Goal: Information Seeking & Learning: Compare options

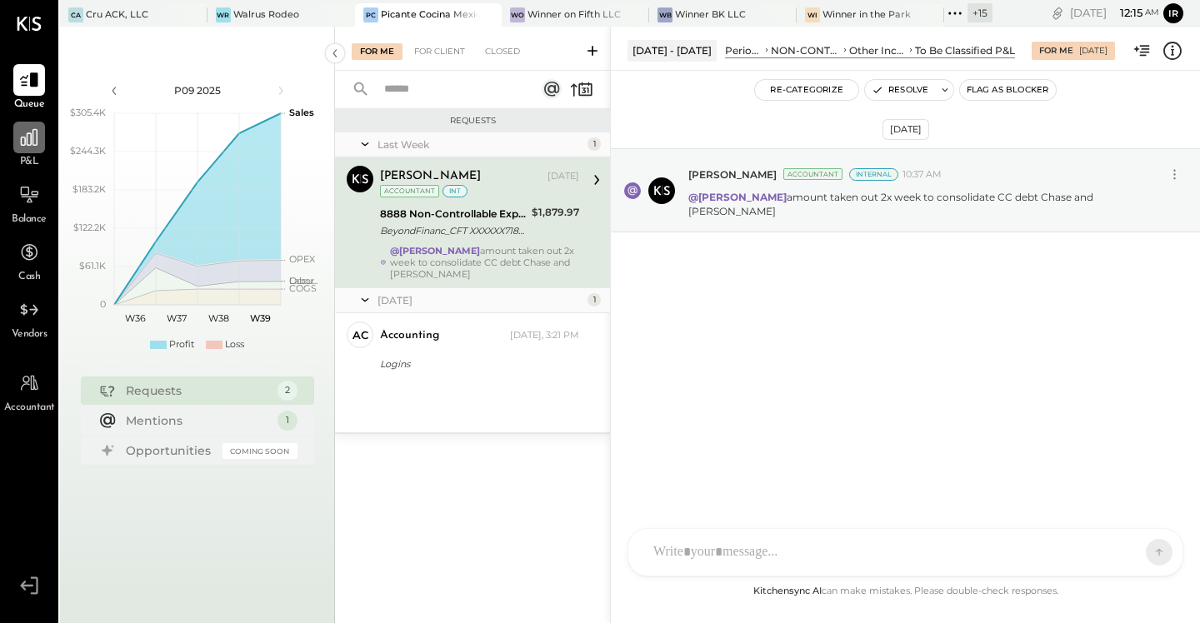
click at [23, 141] on icon at bounding box center [29, 138] width 22 height 22
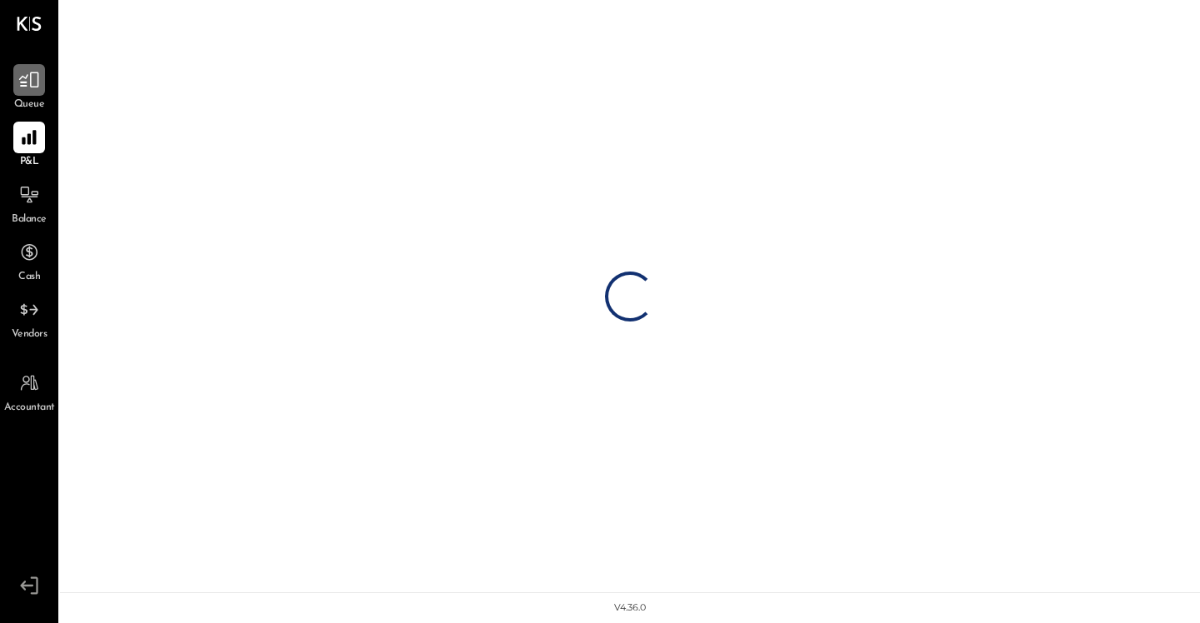
click at [39, 87] on icon at bounding box center [29, 80] width 22 height 22
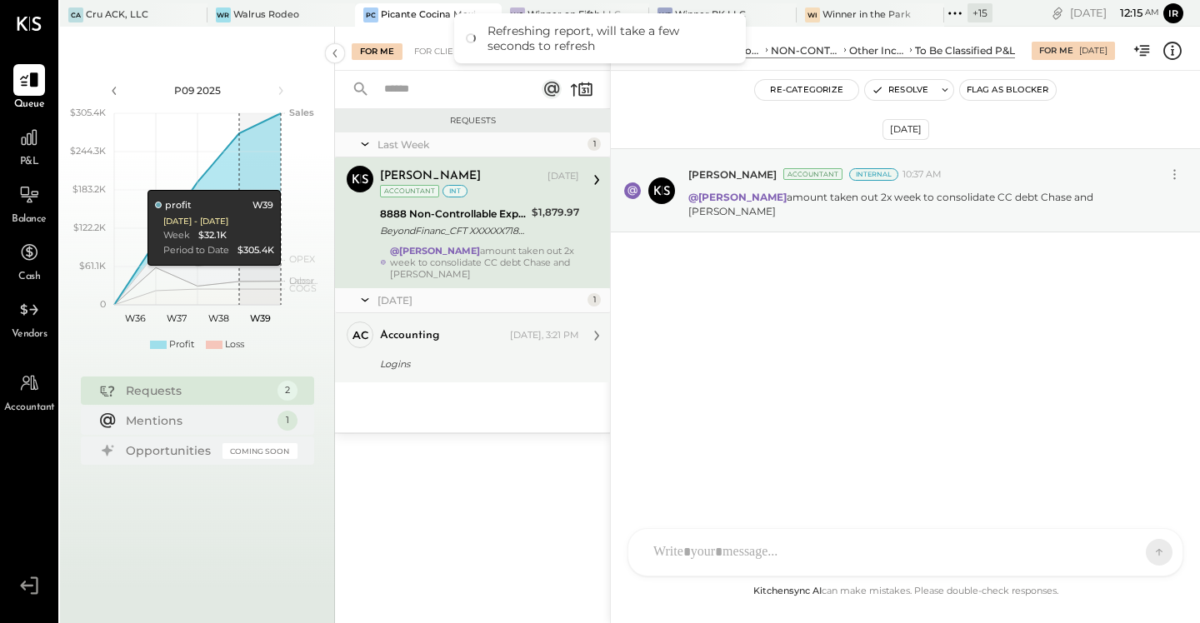
click at [471, 356] on div "Logins" at bounding box center [477, 364] width 194 height 17
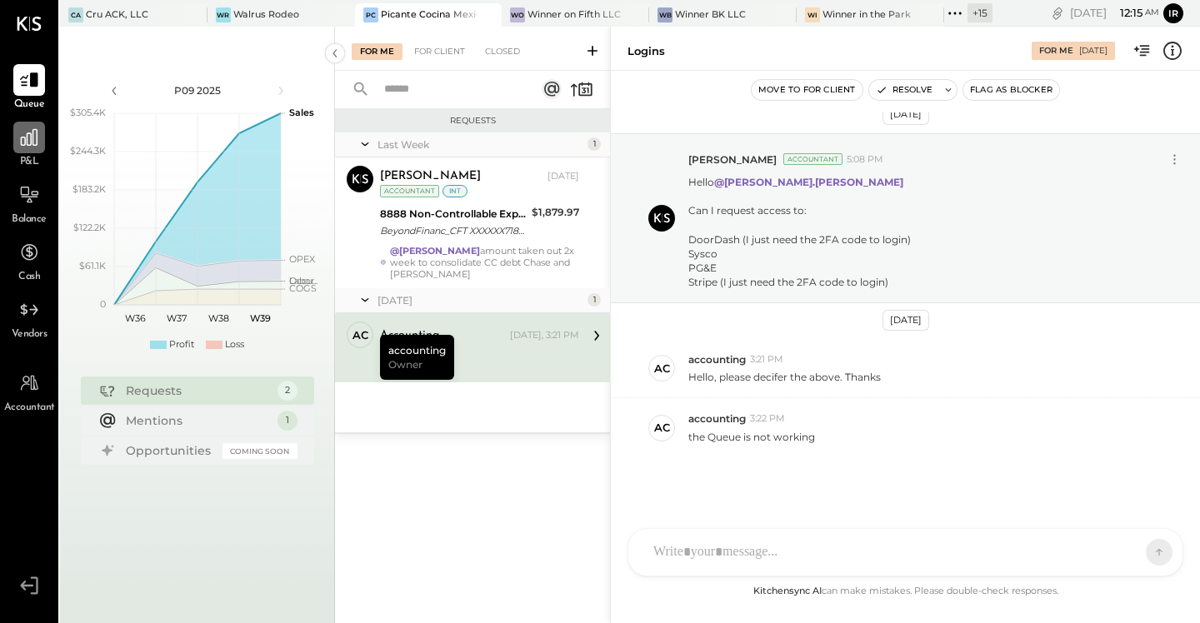
click at [22, 122] on div at bounding box center [29, 138] width 32 height 32
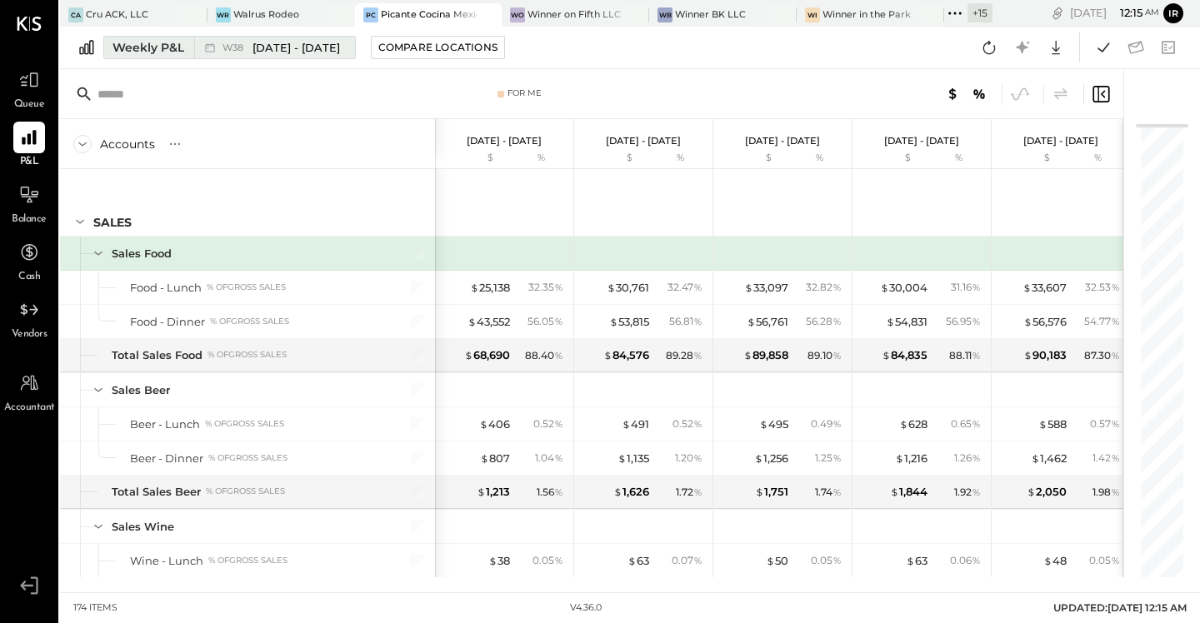
click at [293, 49] on span "[DATE] - [DATE]" at bounding box center [295, 48] width 87 height 16
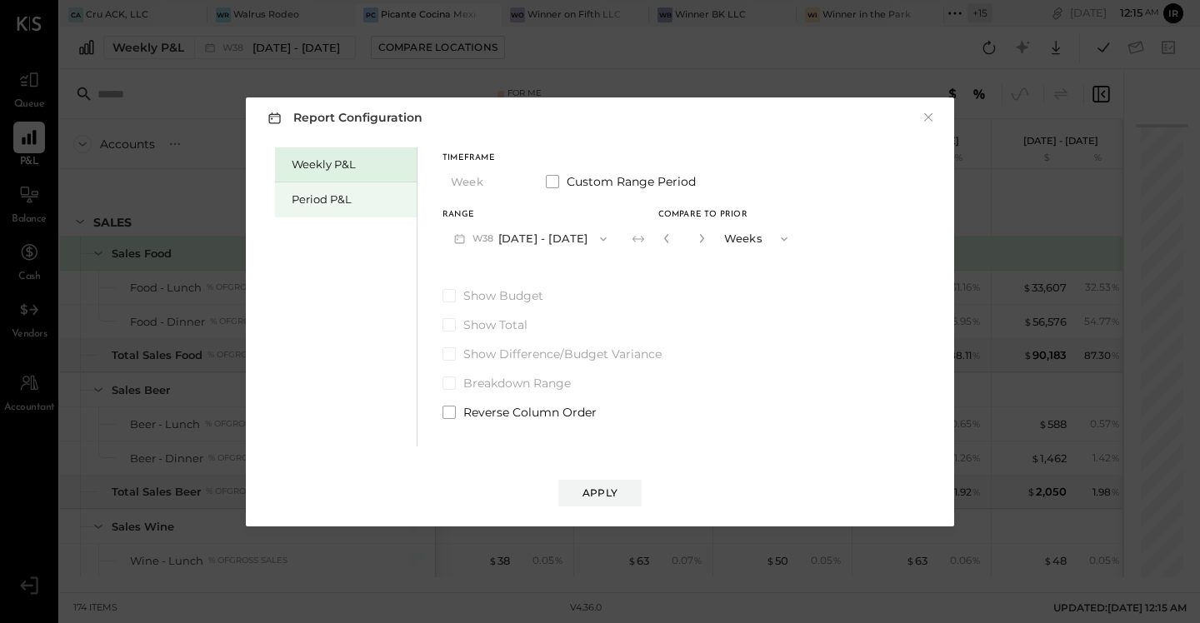
click at [304, 205] on div "Period P&L" at bounding box center [350, 200] width 117 height 16
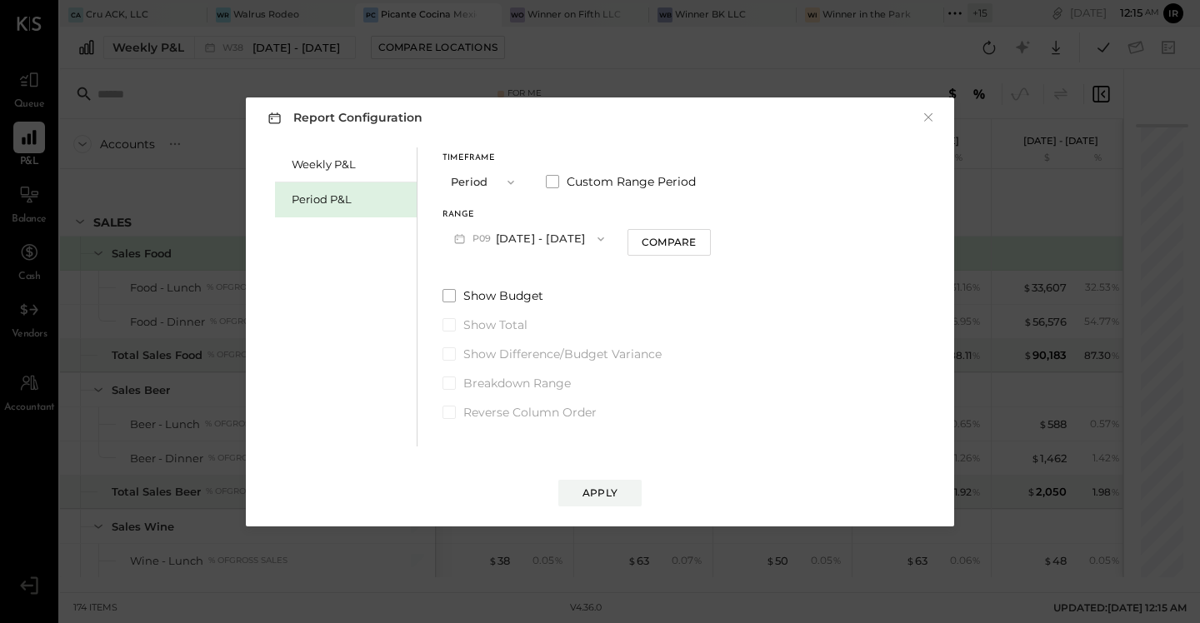
click at [491, 237] on span "P09" at bounding box center [483, 238] width 23 height 13
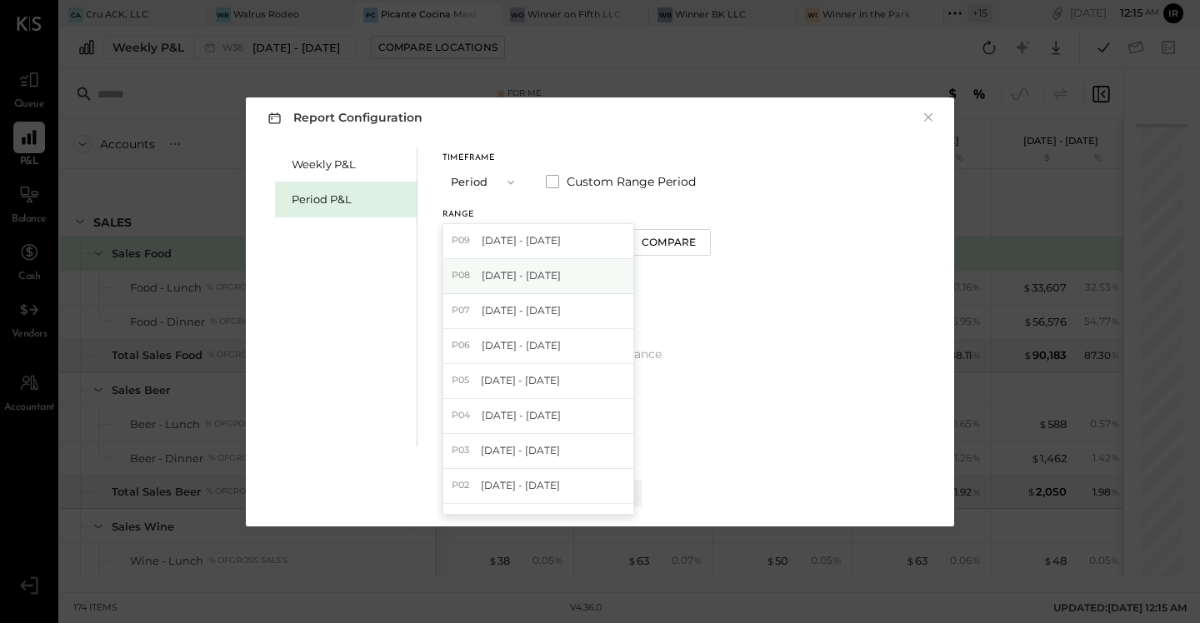
click at [517, 269] on span "[DATE] - [DATE]" at bounding box center [521, 275] width 79 height 14
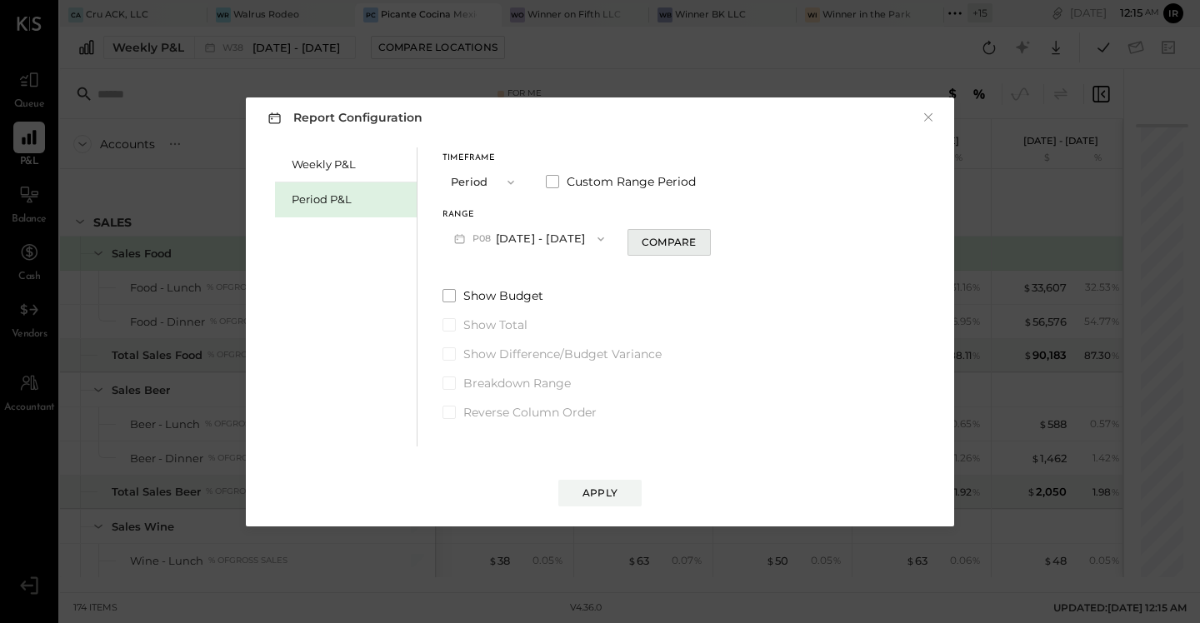
click at [666, 246] on div "Compare" at bounding box center [668, 242] width 54 height 14
click at [694, 240] on icon "button" at bounding box center [699, 238] width 10 height 10
click at [695, 240] on icon "button" at bounding box center [699, 238] width 10 height 10
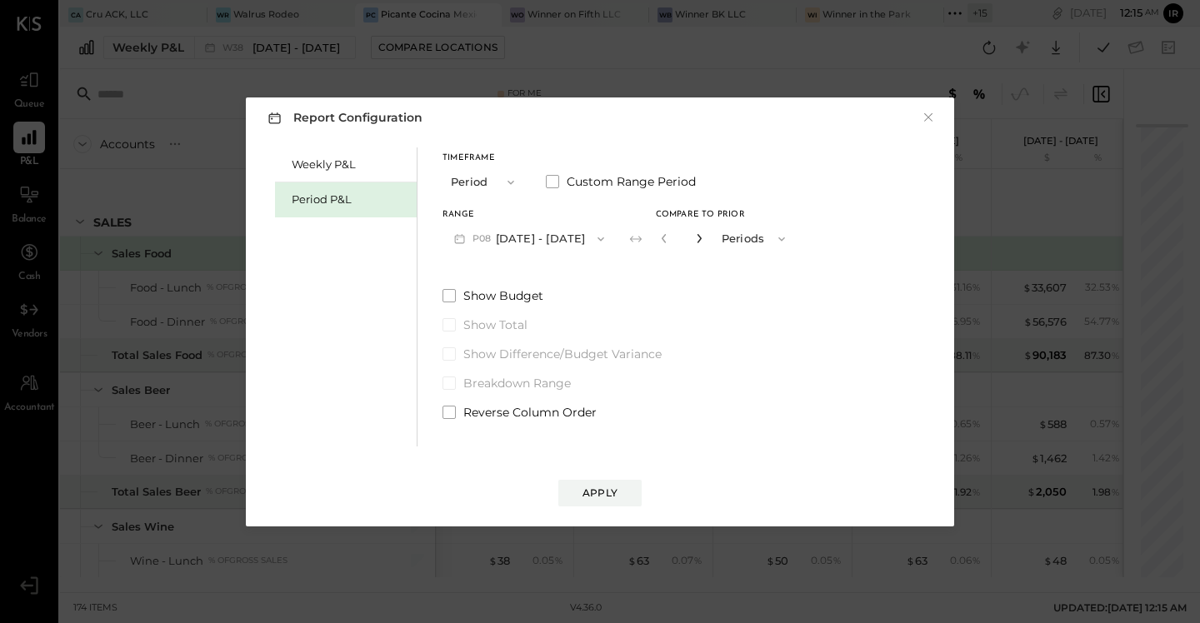
click at [695, 240] on icon "button" at bounding box center [699, 238] width 10 height 10
type input "*"
click at [611, 499] on button "Apply" at bounding box center [599, 493] width 83 height 27
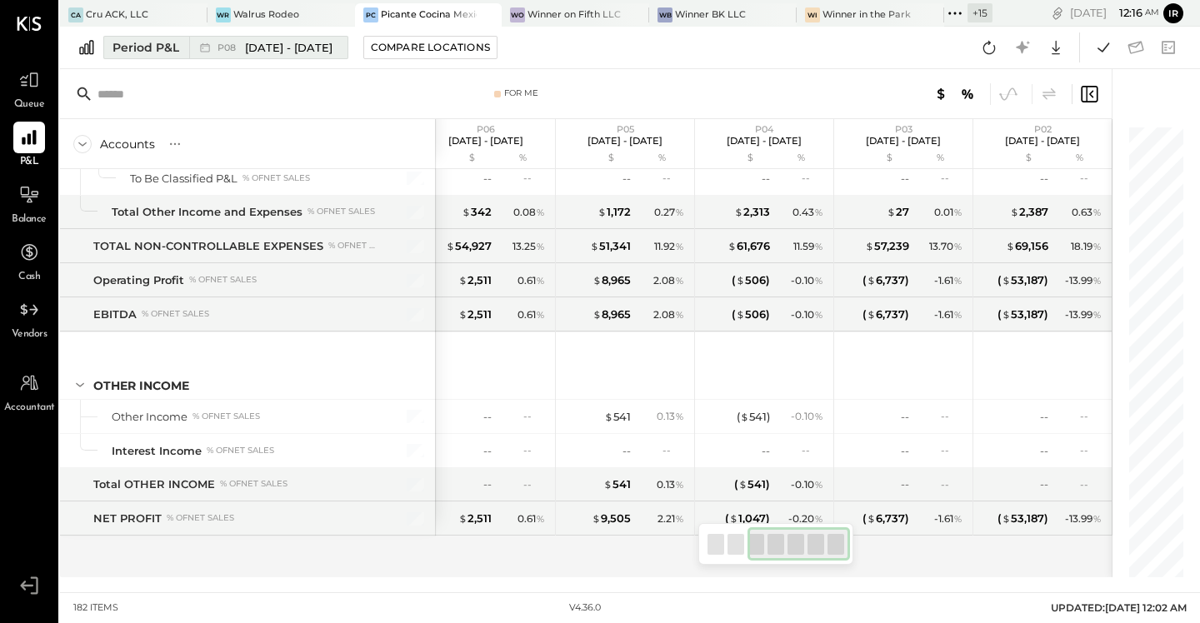
click at [239, 47] on span "P08" at bounding box center [228, 47] width 23 height 9
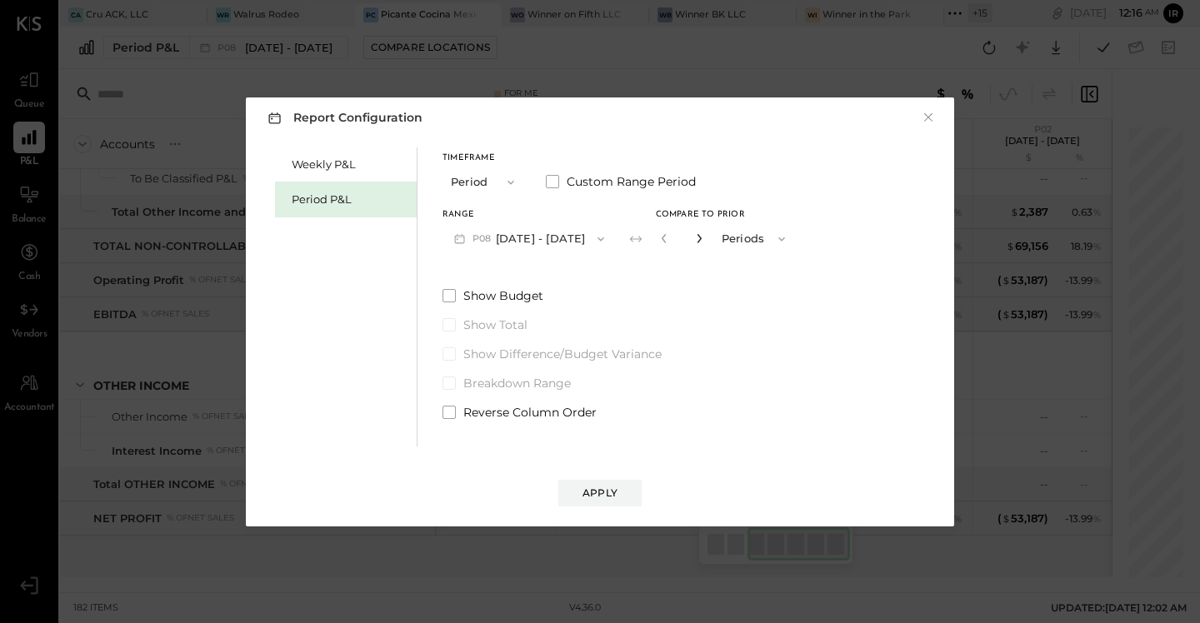
click at [694, 242] on icon "button" at bounding box center [699, 238] width 10 height 10
type input "*"
click at [593, 487] on div "Apply" at bounding box center [599, 493] width 35 height 14
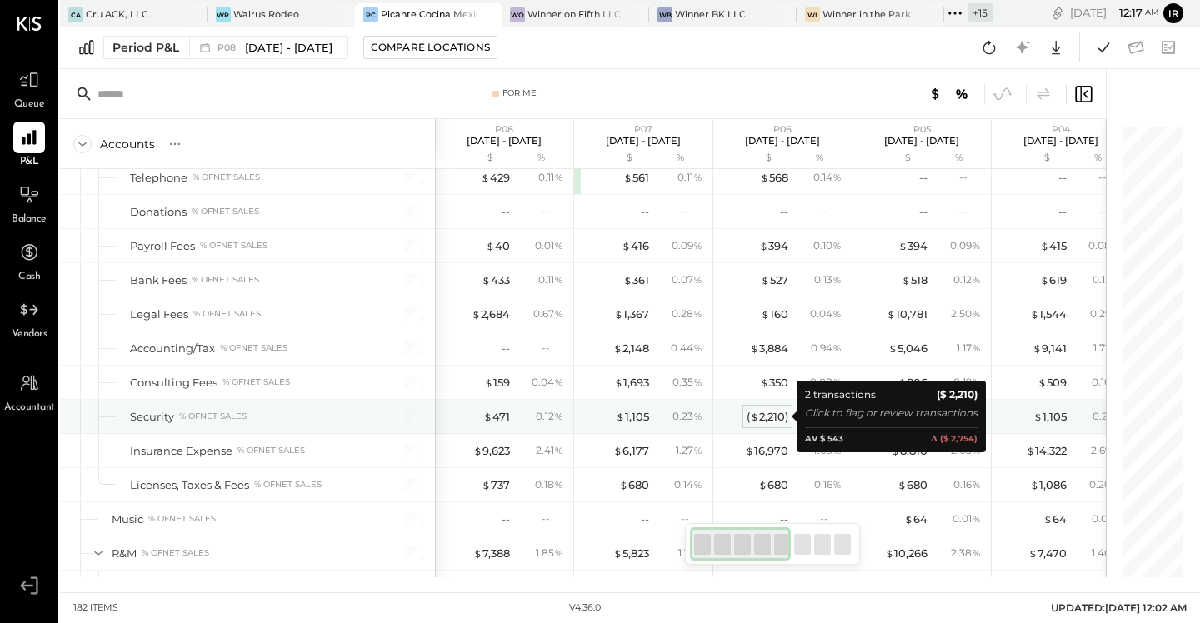
click at [772, 417] on div "( $ 2,210 )" at bounding box center [767, 417] width 42 height 16
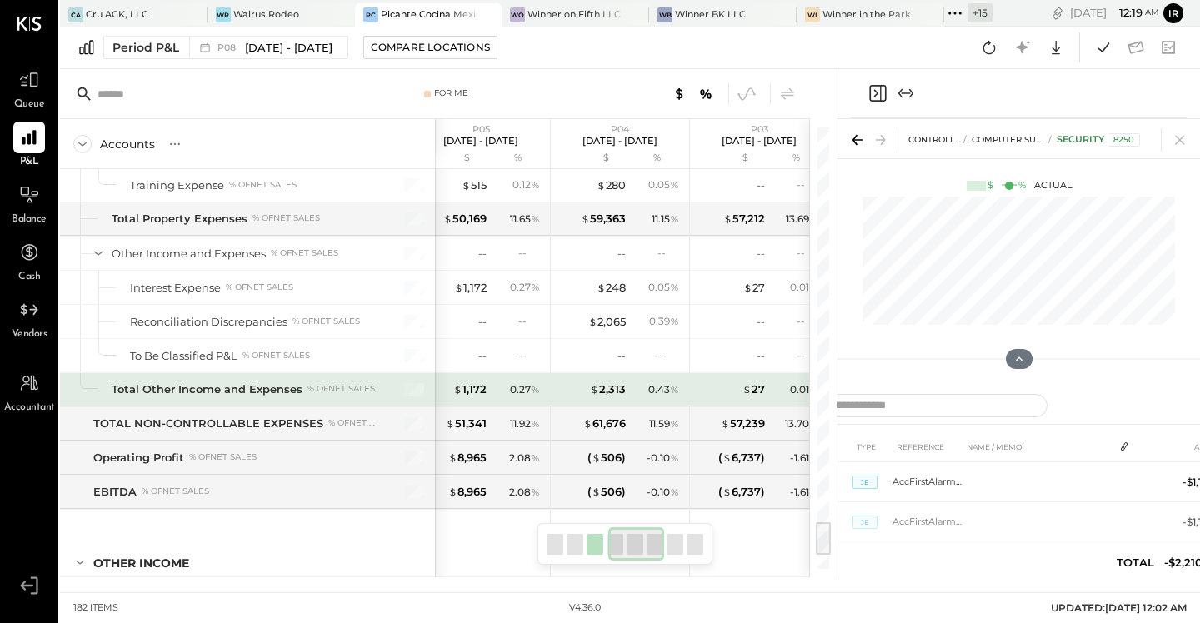
scroll to position [0, 738]
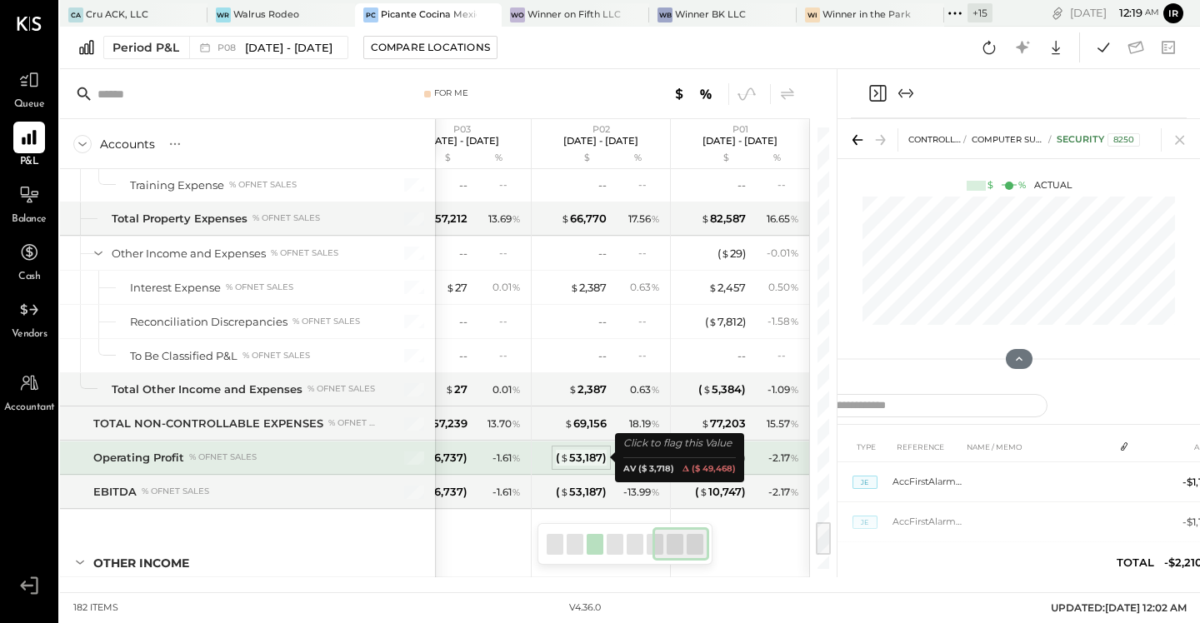
click at [590, 457] on div "( $ 53,187 )" at bounding box center [581, 458] width 51 height 16
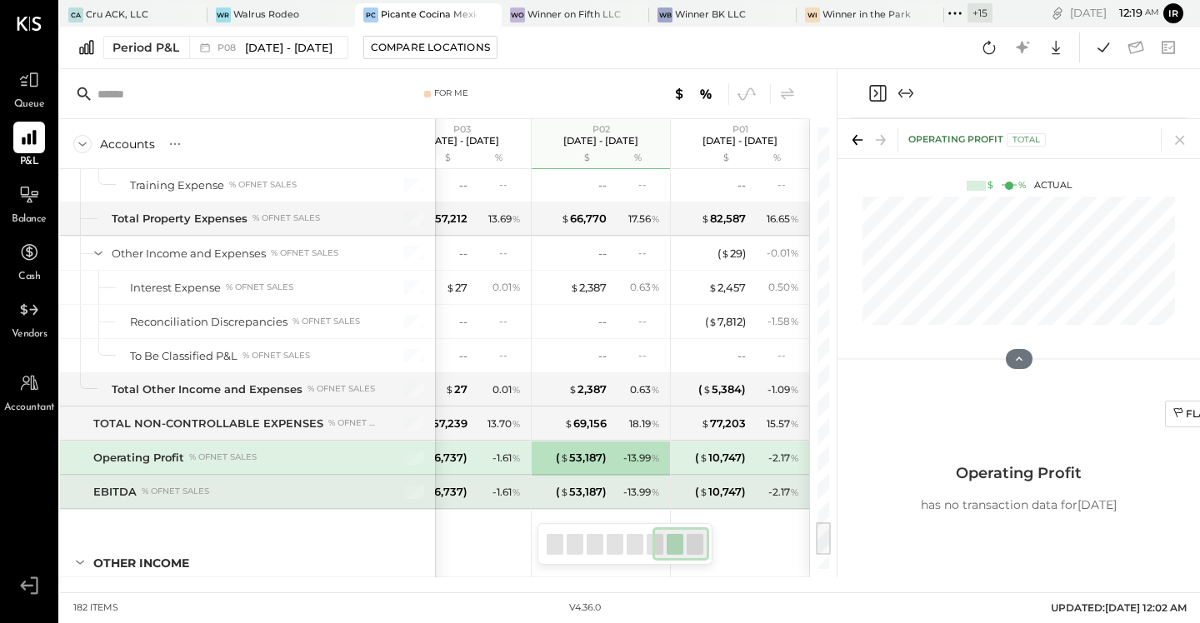
scroll to position [4973, 0]
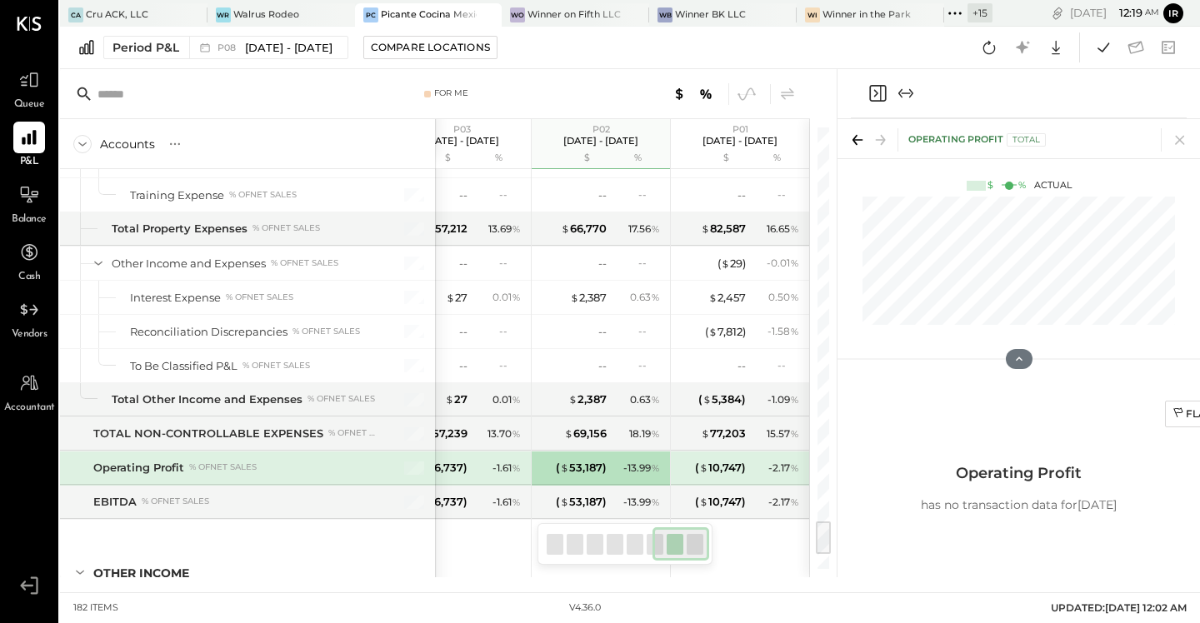
click at [886, 92] on icon "Close panel" at bounding box center [877, 93] width 17 height 17
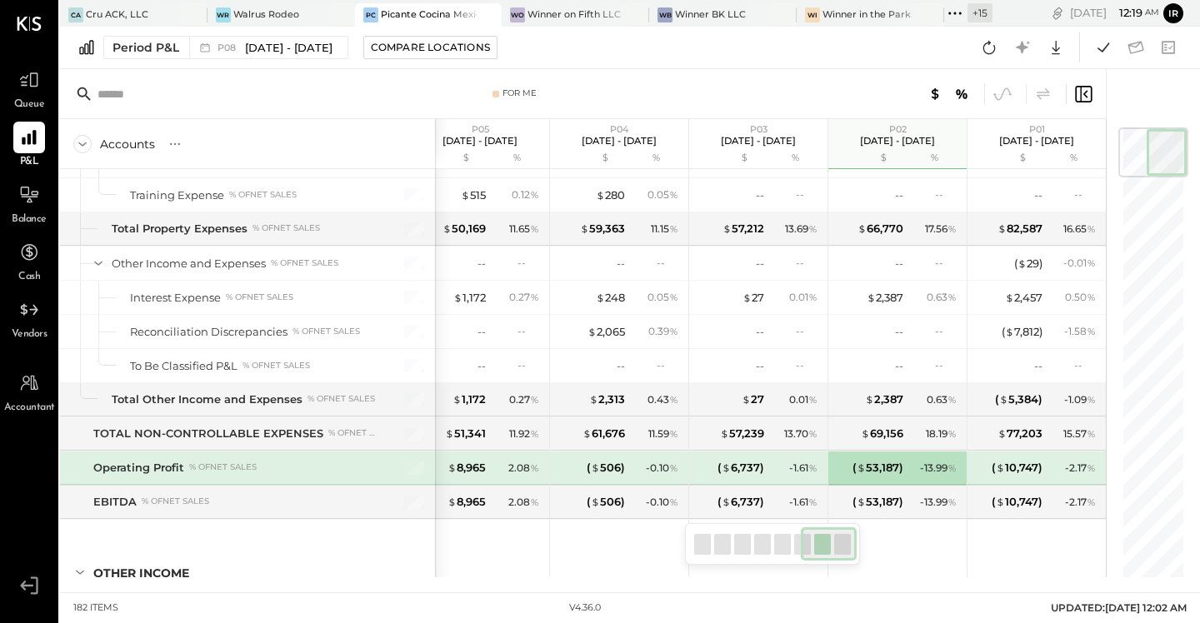
scroll to position [0, 442]
click at [298, 42] on span "[DATE] - [DATE]" at bounding box center [288, 48] width 87 height 16
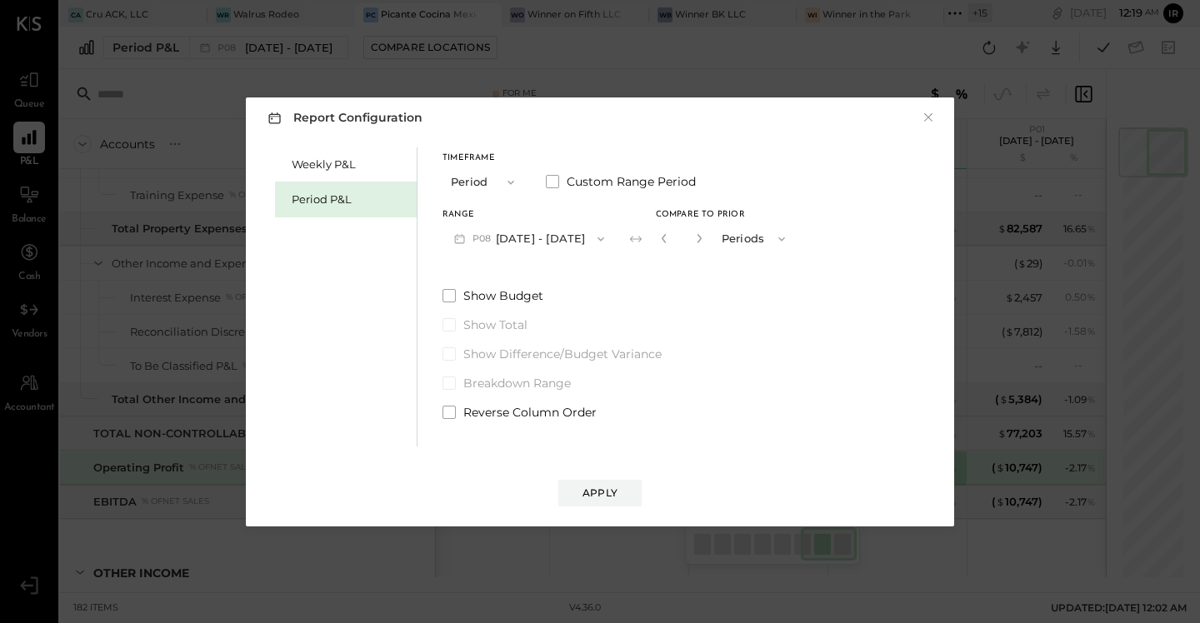
click at [696, 244] on button "button" at bounding box center [698, 238] width 13 height 18
type input "**"
click at [594, 490] on div "Apply" at bounding box center [599, 493] width 35 height 14
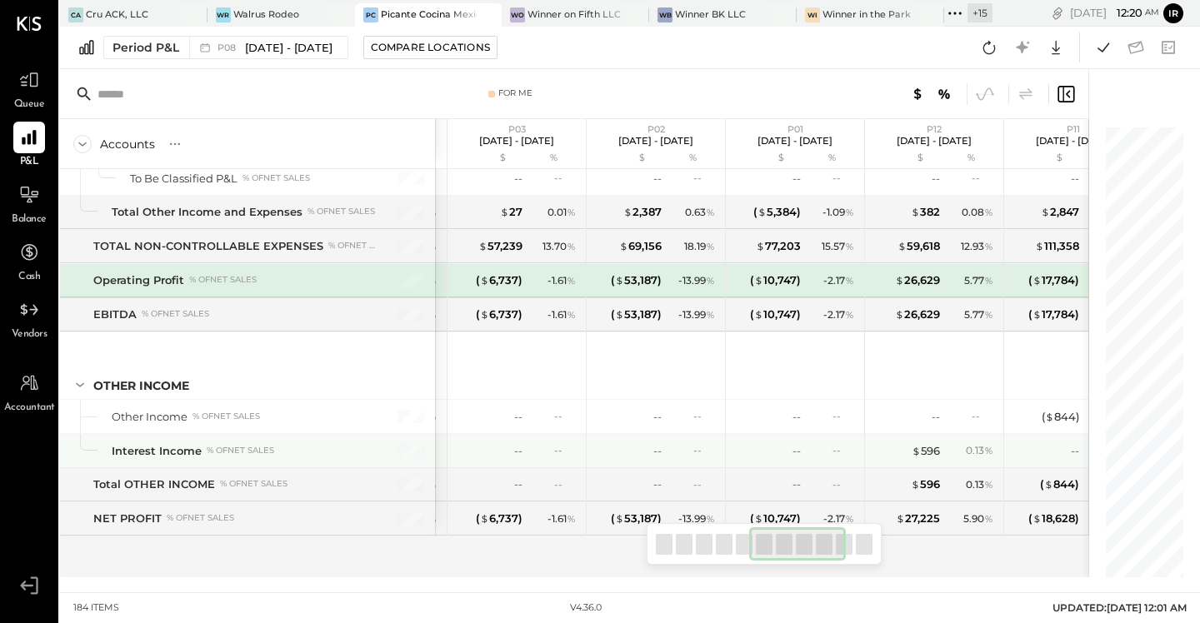
scroll to position [0, 651]
